Goal: Find specific page/section: Find specific page/section

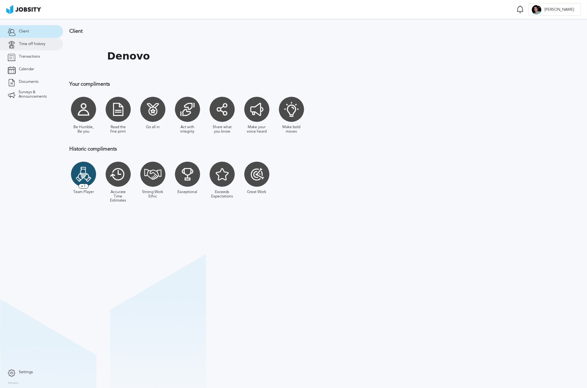
click at [28, 45] on span "Time off history" at bounding box center [32, 44] width 26 height 4
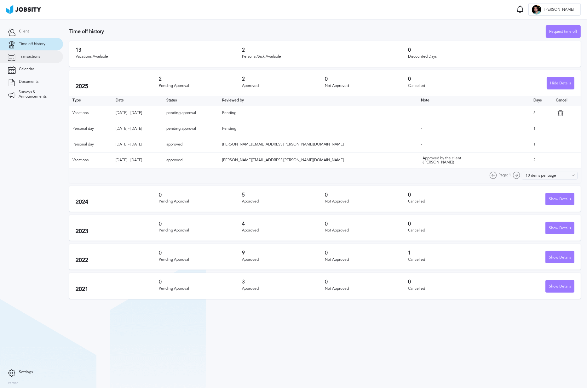
click at [23, 59] on span "Transactions" at bounding box center [29, 57] width 21 height 4
